Goal: Find specific page/section: Find specific page/section

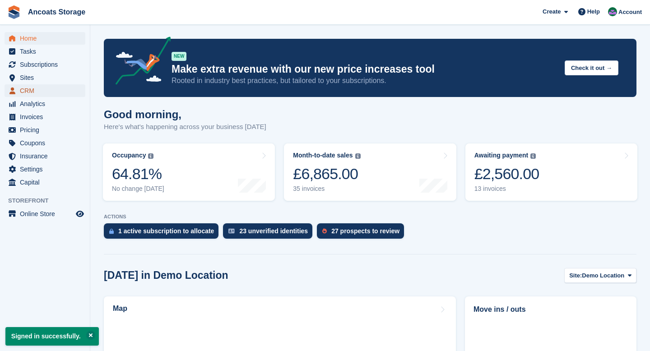
click at [39, 92] on span "CRM" at bounding box center [47, 90] width 54 height 13
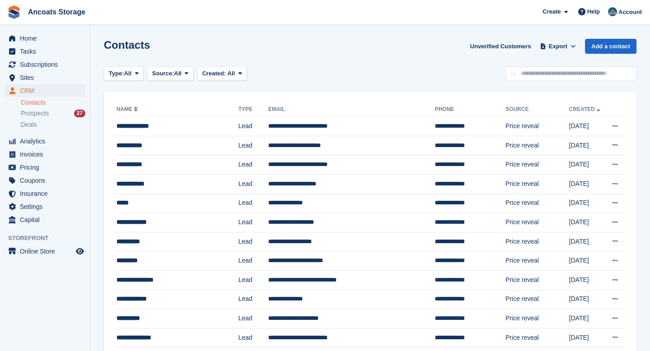
click at [40, 98] on link "Contacts" at bounding box center [53, 102] width 65 height 9
